Goal: Task Accomplishment & Management: Manage account settings

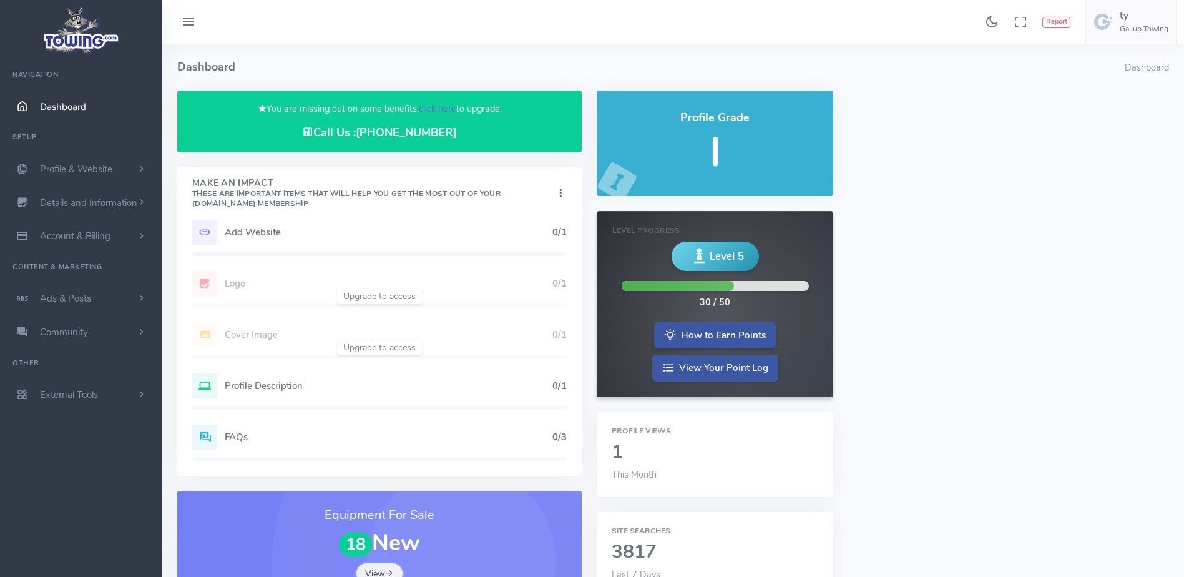
click at [446, 109] on link "click here" at bounding box center [437, 108] width 37 height 12
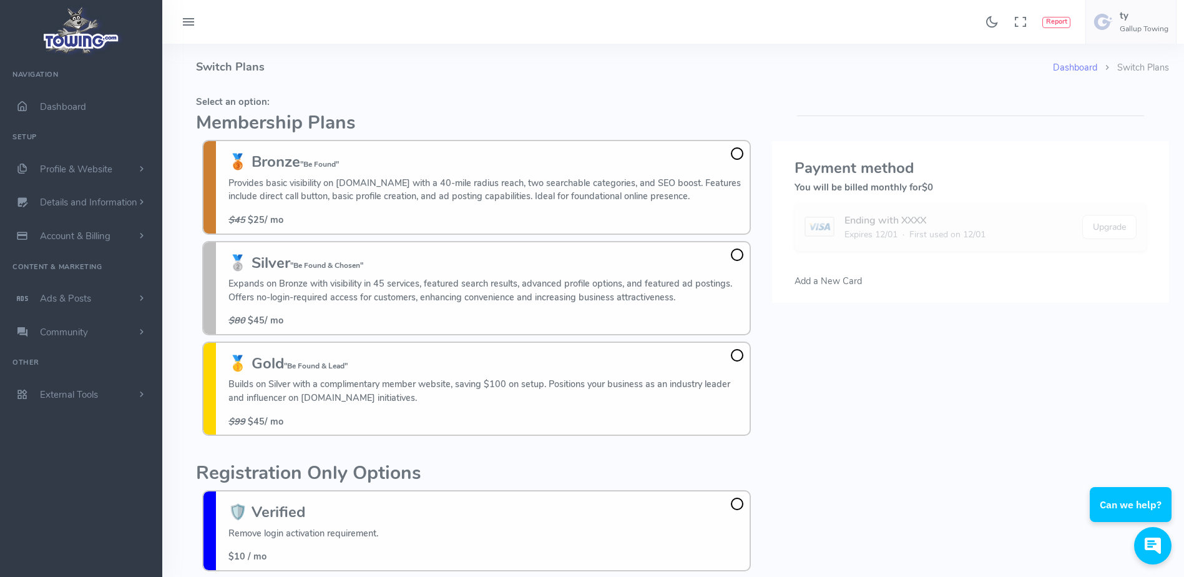
click at [368, 110] on fieldset "Select an option: Membership Plans 🥉 Bronze "Be Found" Provides basic visibilit…" at bounding box center [476, 265] width 561 height 351
click at [459, 86] on h4 "Switch Plans" at bounding box center [624, 67] width 857 height 47
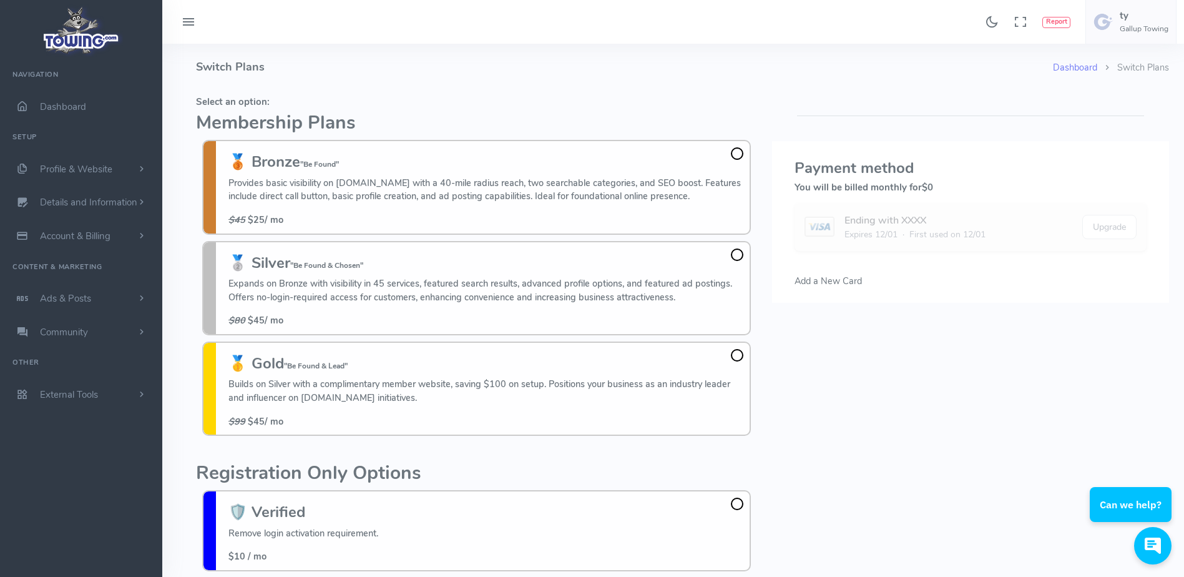
click at [495, 87] on h4 "Switch Plans" at bounding box center [624, 67] width 857 height 47
click at [657, 85] on h4 "Switch Plans" at bounding box center [624, 67] width 857 height 47
click at [757, 92] on fieldset "Select an option: Membership Plans 🥉 Bronze "Be Found" Provides basic visibilit…" at bounding box center [476, 265] width 561 height 351
click at [766, 177] on div "Please select a credit card or add a new credit card . Payment method You will …" at bounding box center [970, 370] width 412 height 560
click at [764, 124] on div "Select an option: Membership Plans 🥉 Bronze "Be Found" Provides basic visibilit…" at bounding box center [476, 370] width 576 height 560
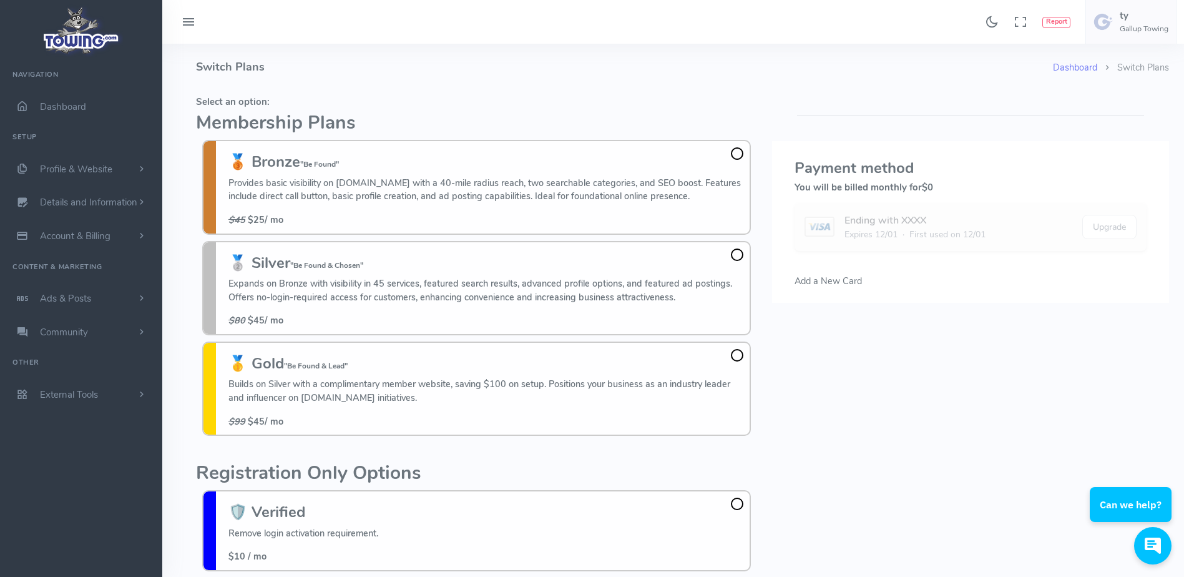
click at [710, 87] on h4 "Switch Plans" at bounding box center [624, 67] width 857 height 47
click at [686, 89] on h4 "Switch Plans" at bounding box center [624, 67] width 857 height 47
click at [754, 76] on h4 "Switch Plans" at bounding box center [624, 67] width 857 height 47
click at [549, 81] on h4 "Switch Plans" at bounding box center [624, 67] width 857 height 47
